Goal: Check status: Check status

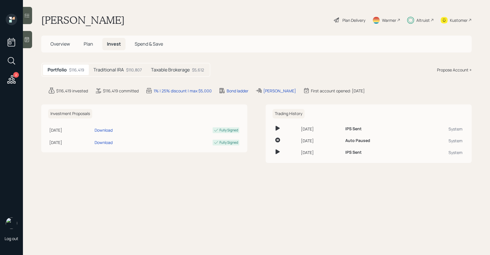
click at [30, 18] on div at bounding box center [27, 15] width 9 height 17
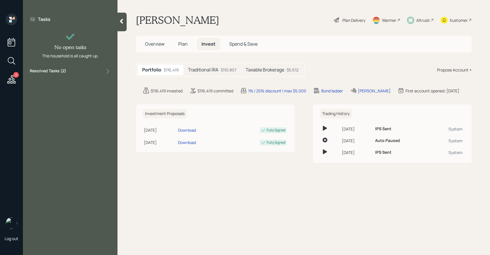
click at [74, 72] on div "Resolved Tasks ( 2 )" at bounding box center [70, 71] width 81 height 7
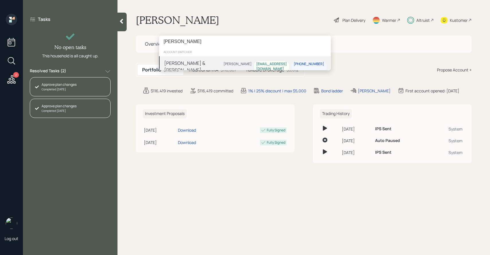
type input "[PERSON_NAME]"
